Goal: Task Accomplishment & Management: Use online tool/utility

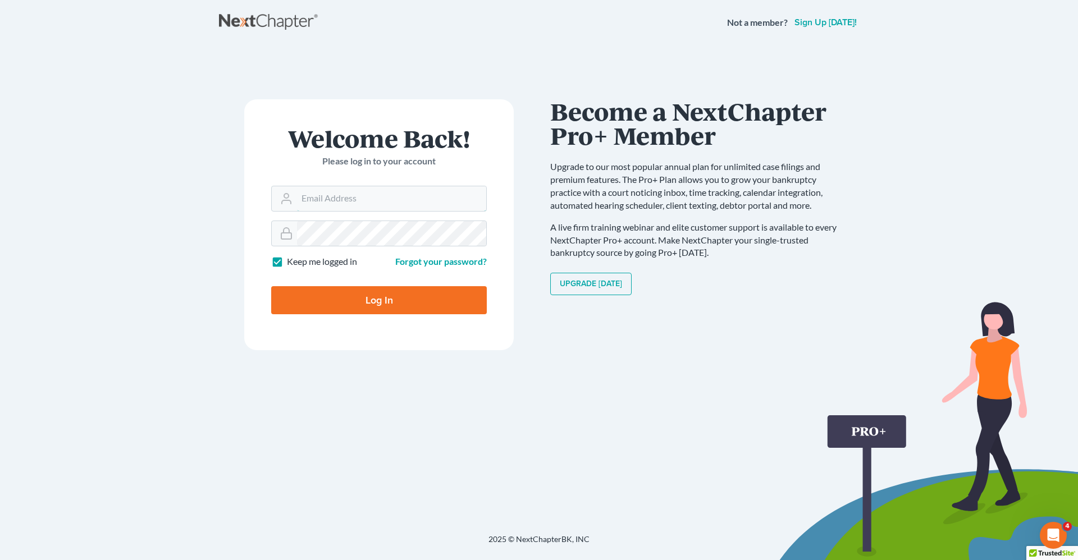
type input "[PERSON_NAME][EMAIL_ADDRESS][DOMAIN_NAME]"
click at [369, 300] on input "Log In" at bounding box center [379, 300] width 216 height 28
type input "Thinking..."
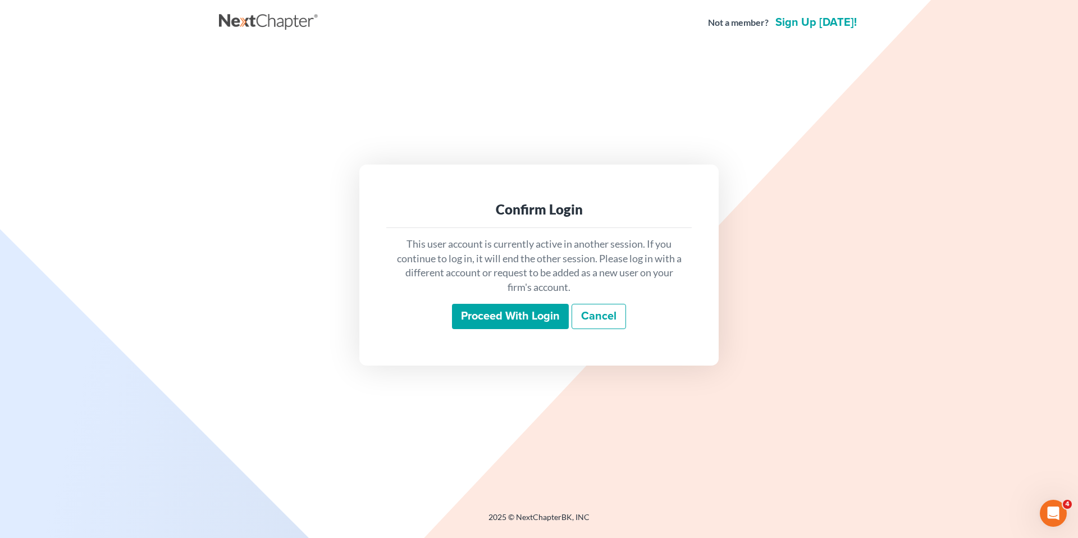
click at [478, 313] on input "Proceed with login" at bounding box center [510, 317] width 117 height 26
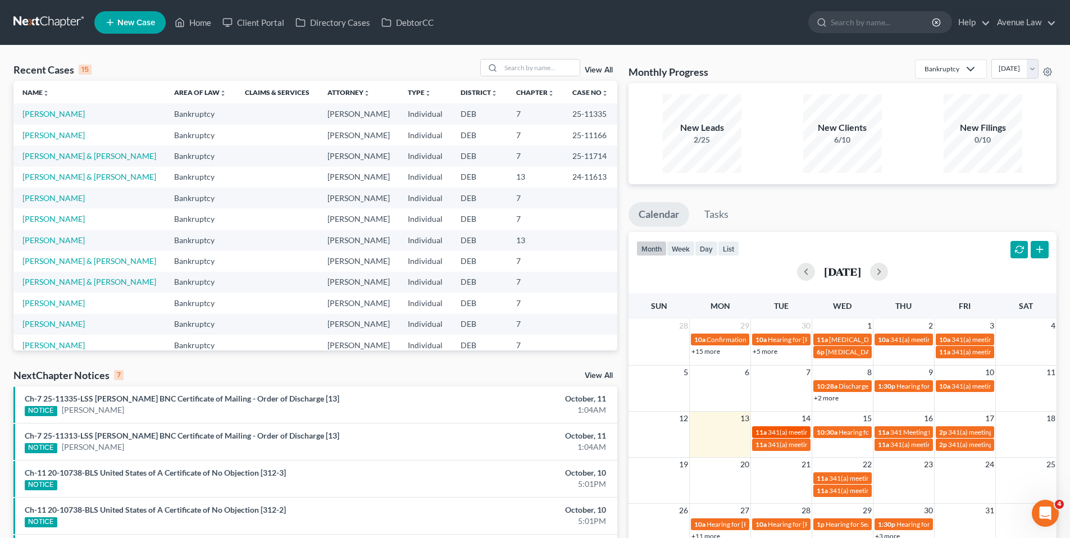
click at [785, 429] on span "341(a) meeting for [PERSON_NAME]" at bounding box center [822, 432] width 108 height 8
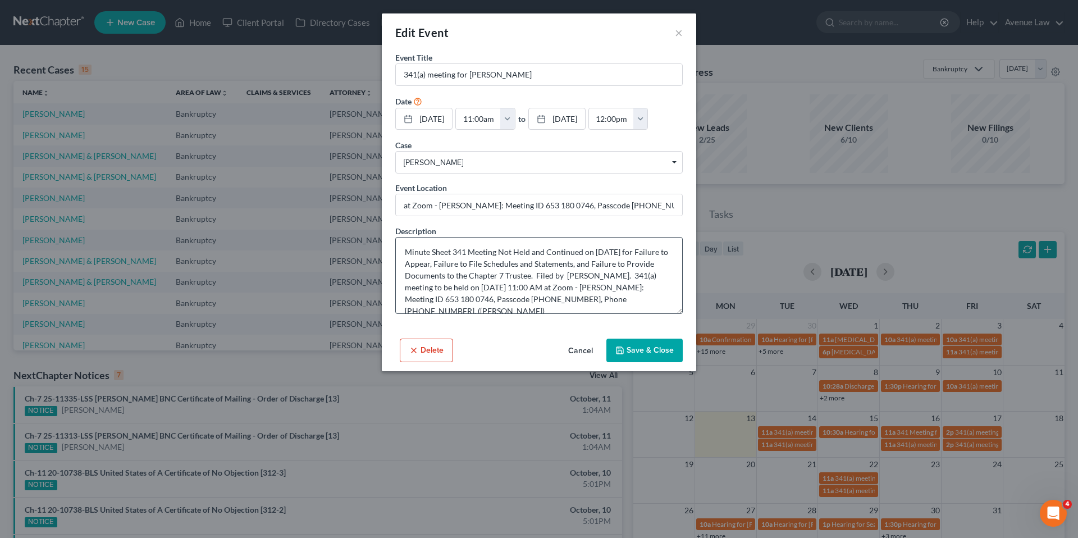
drag, startPoint x: 582, startPoint y: 375, endPoint x: 589, endPoint y: 332, distance: 43.1
click at [582, 362] on button "Cancel" at bounding box center [580, 351] width 43 height 22
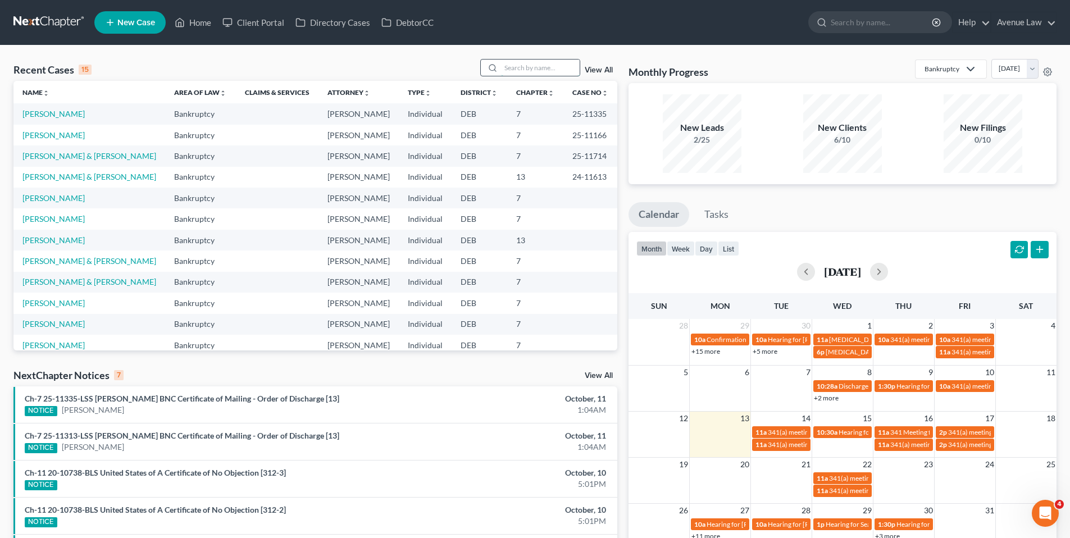
click at [542, 66] on input "search" at bounding box center [540, 68] width 79 height 16
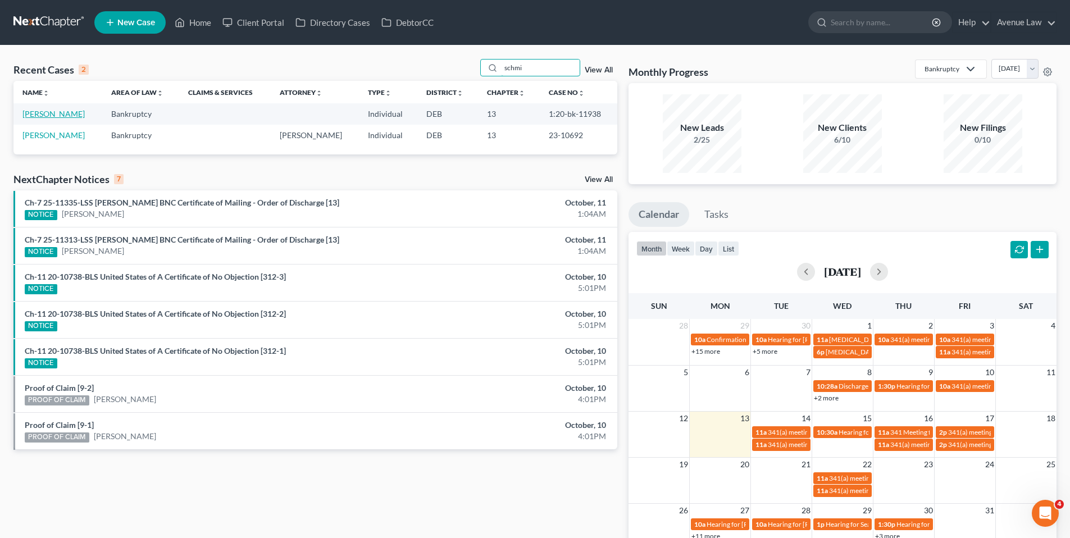
type input "schmi"
click at [58, 113] on link "[PERSON_NAME]" at bounding box center [53, 114] width 62 height 10
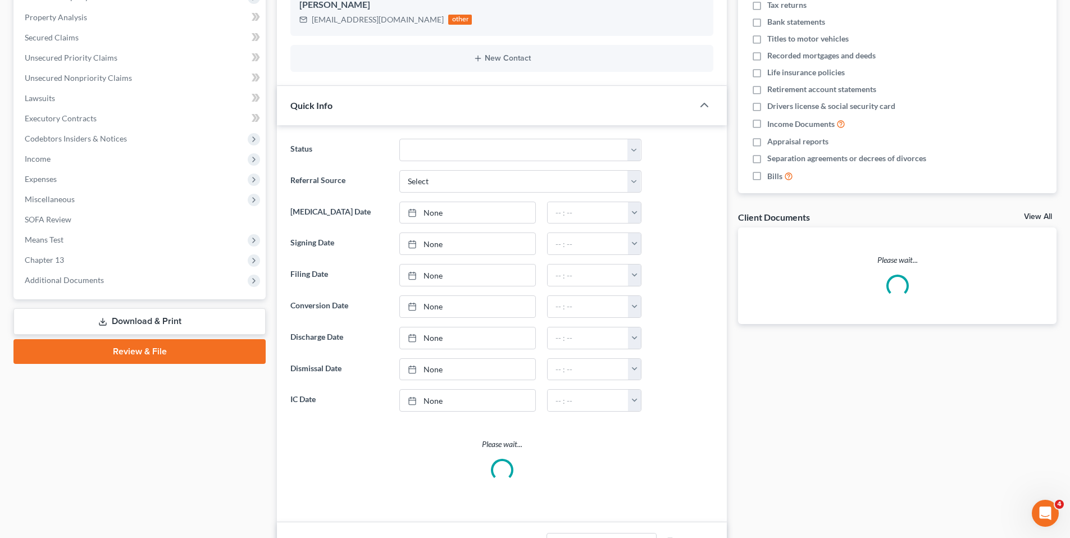
scroll to position [225, 0]
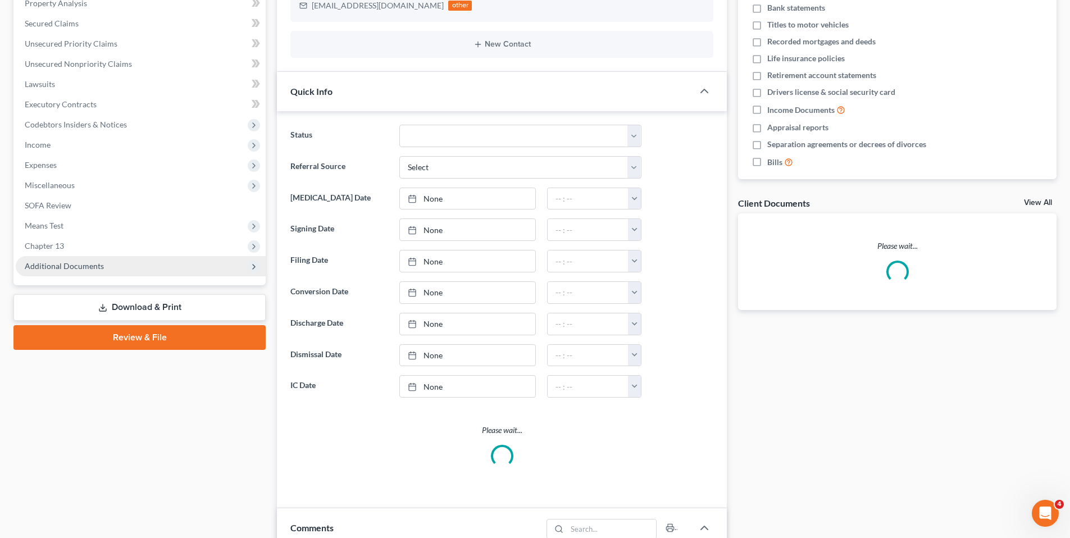
click at [49, 264] on span "Additional Documents" at bounding box center [64, 266] width 79 height 10
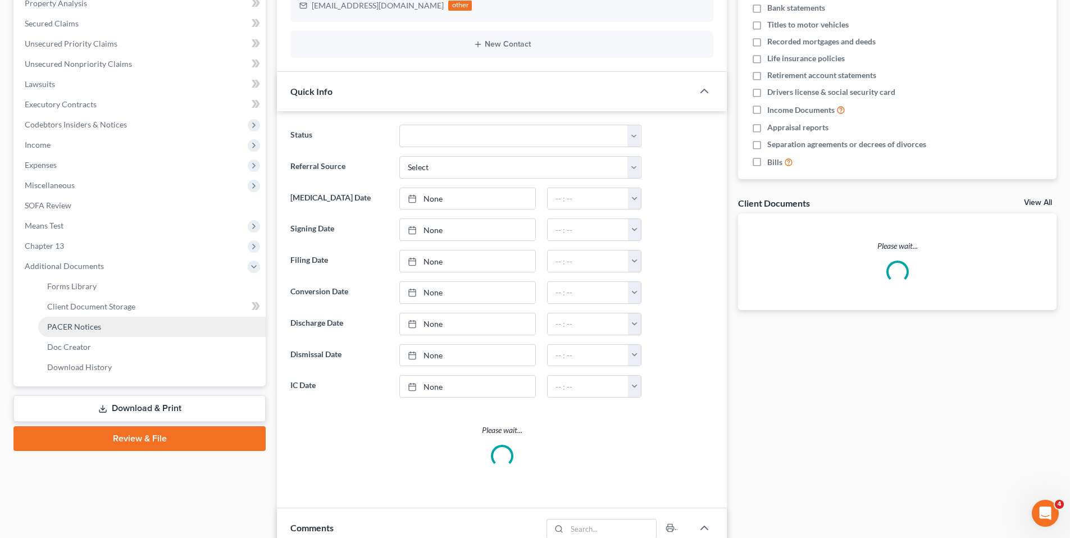
click at [68, 326] on span "PACER Notices" at bounding box center [74, 327] width 54 height 10
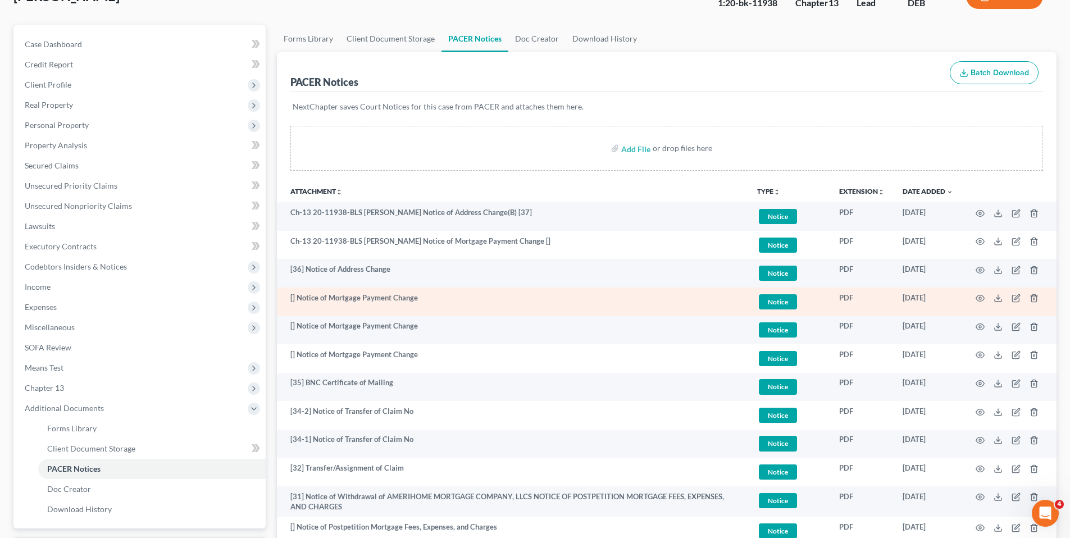
scroll to position [56, 0]
